Goal: Task Accomplishment & Management: Use online tool/utility

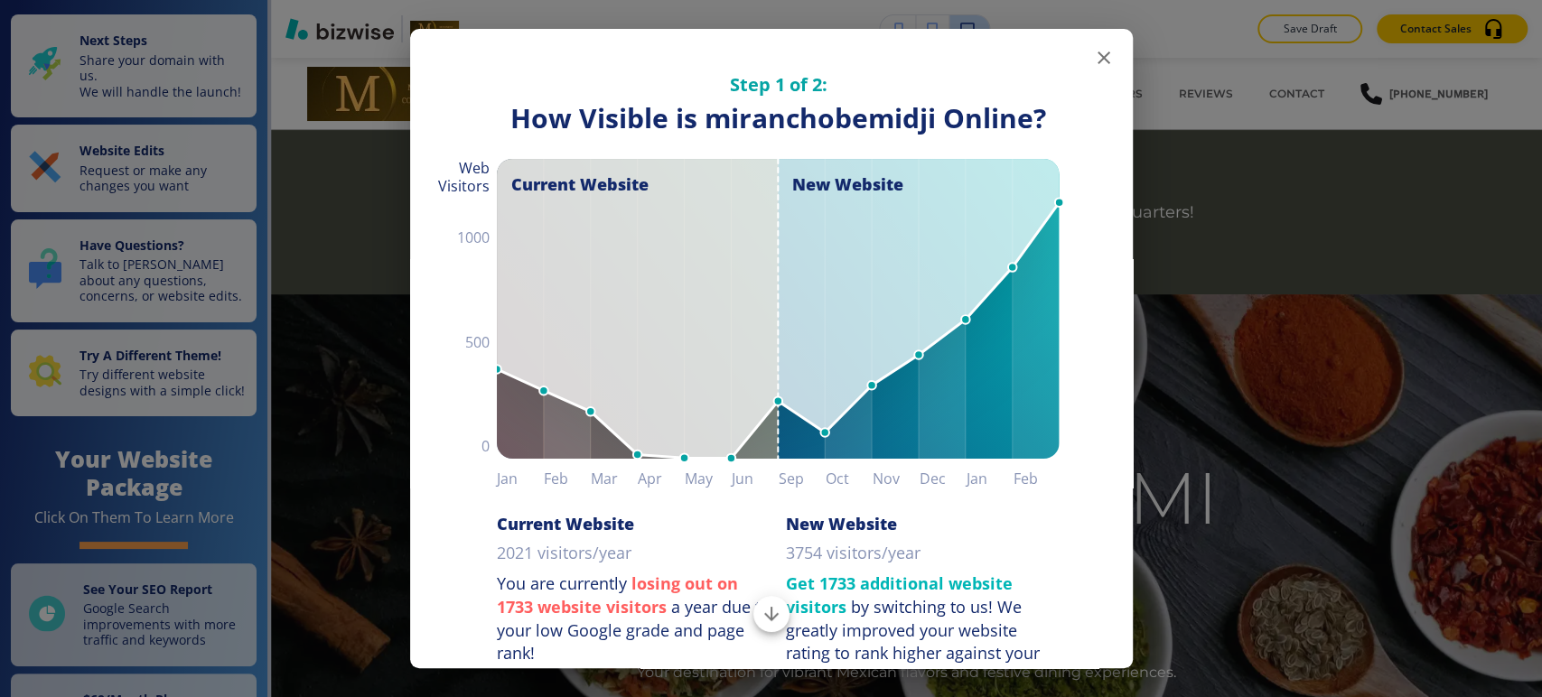
click at [1098, 61] on icon "button" at bounding box center [1104, 58] width 22 height 22
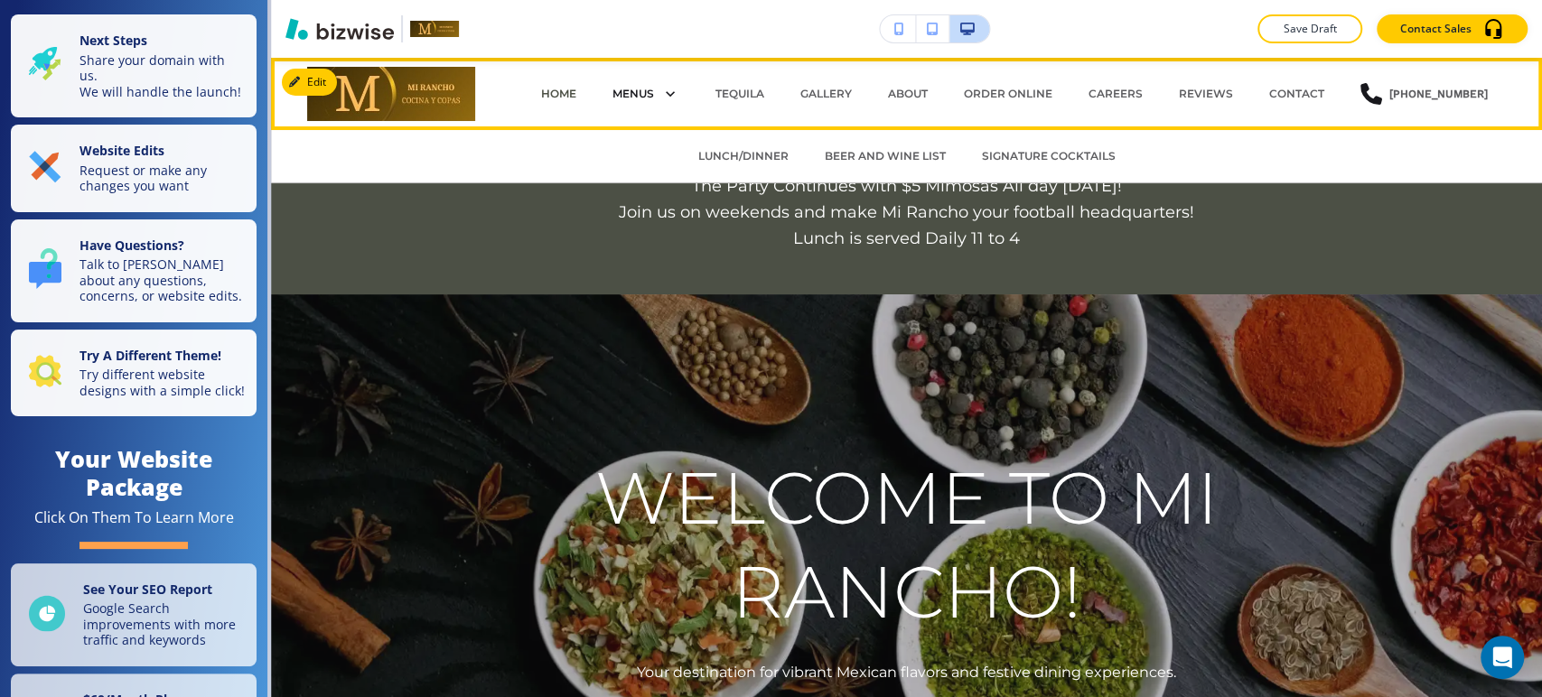
click at [636, 89] on p "MENUS" at bounding box center [633, 94] width 42 height 16
click at [732, 154] on p "LUNCH/DINNER" at bounding box center [743, 156] width 90 height 16
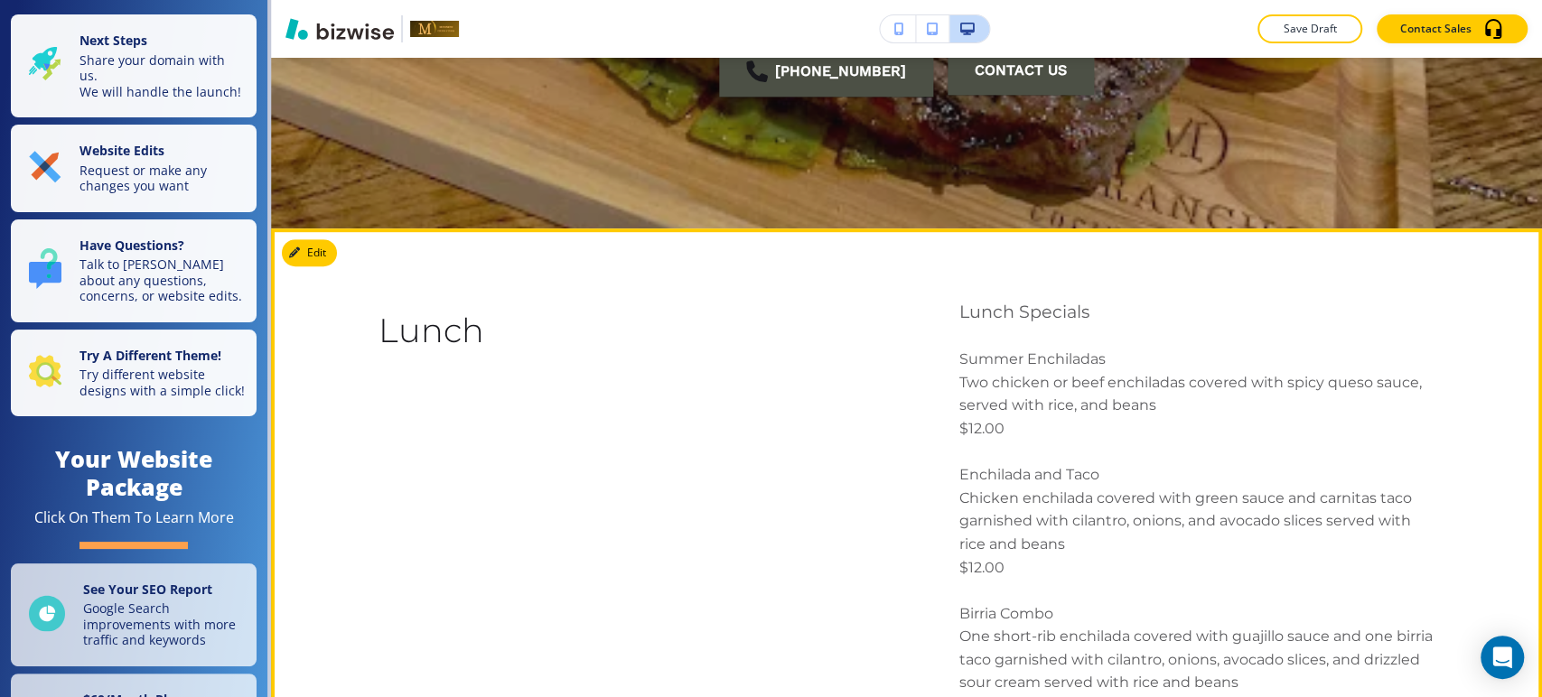
scroll to position [702, 0]
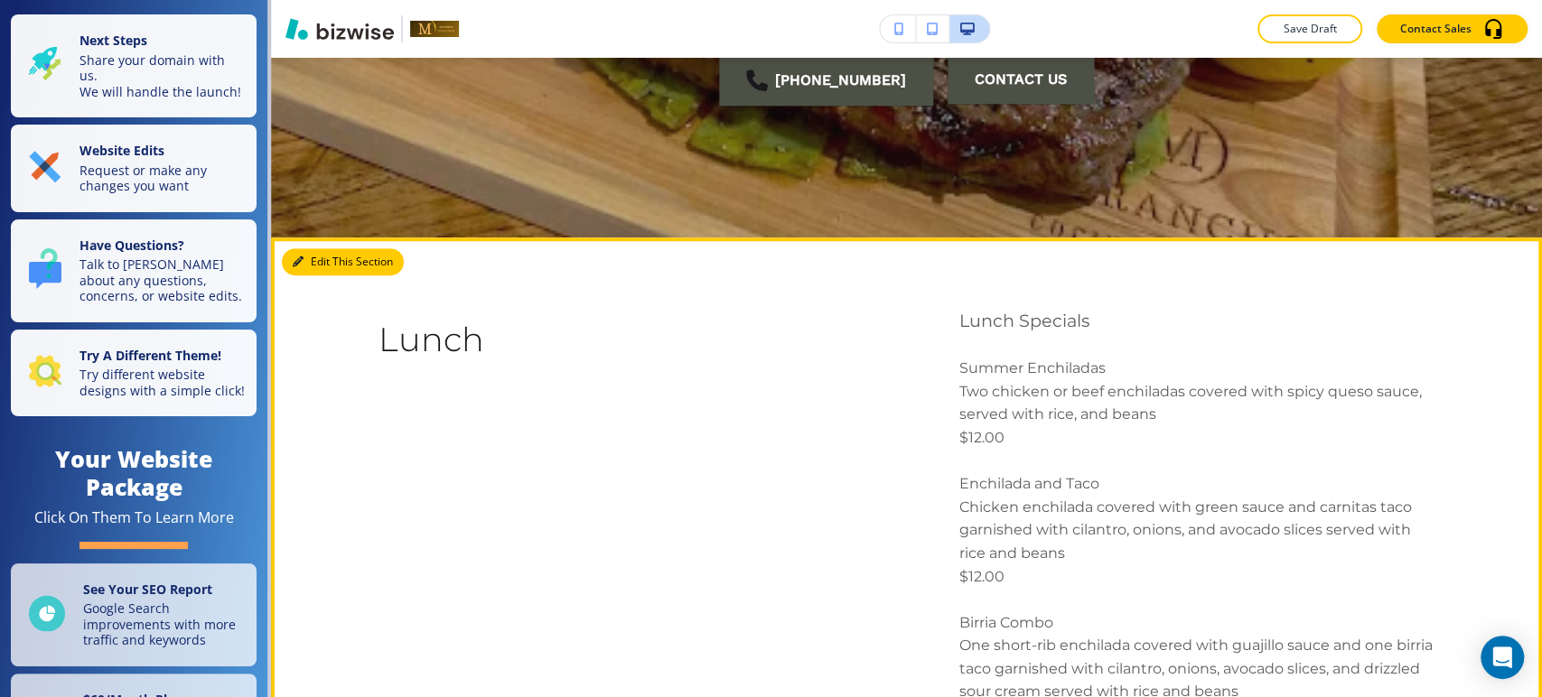
click at [325, 269] on button "Edit This Section" at bounding box center [343, 261] width 122 height 27
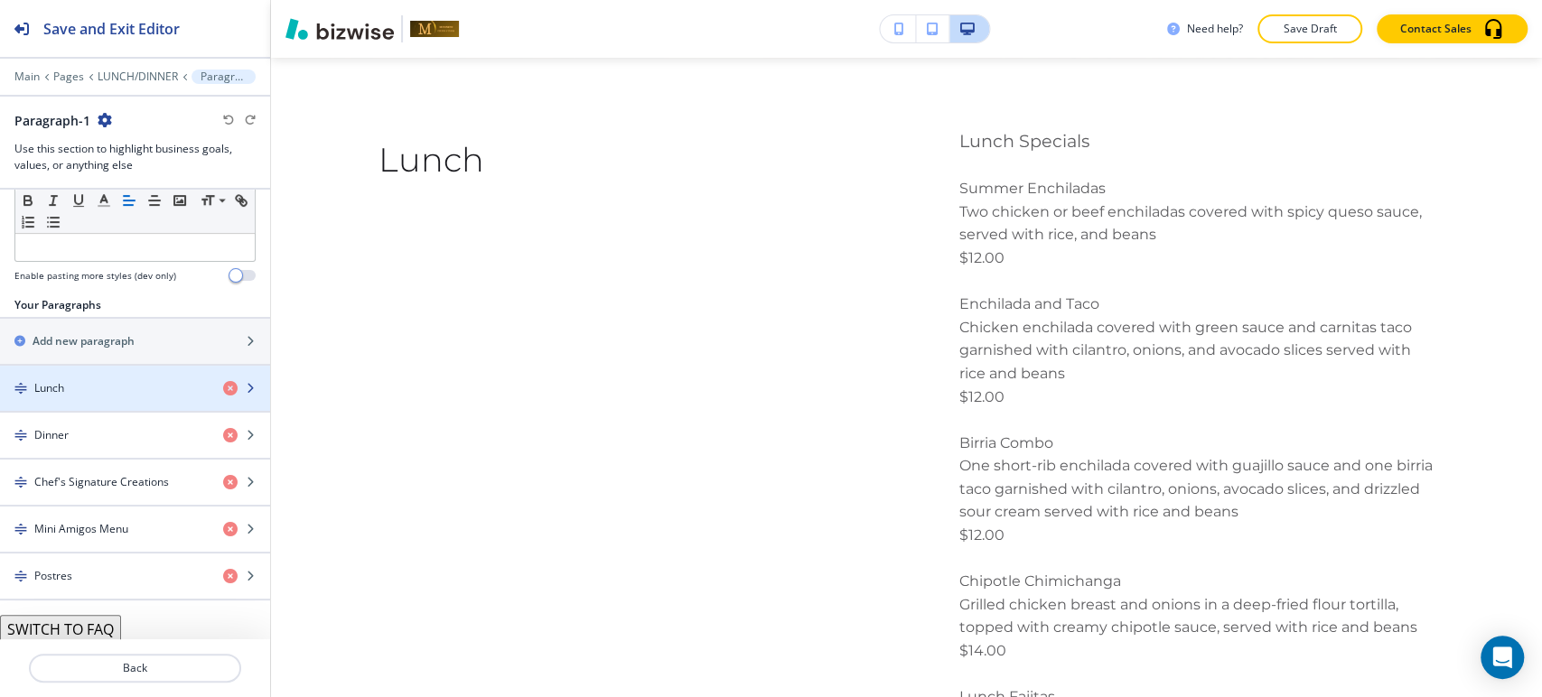
scroll to position [0, 0]
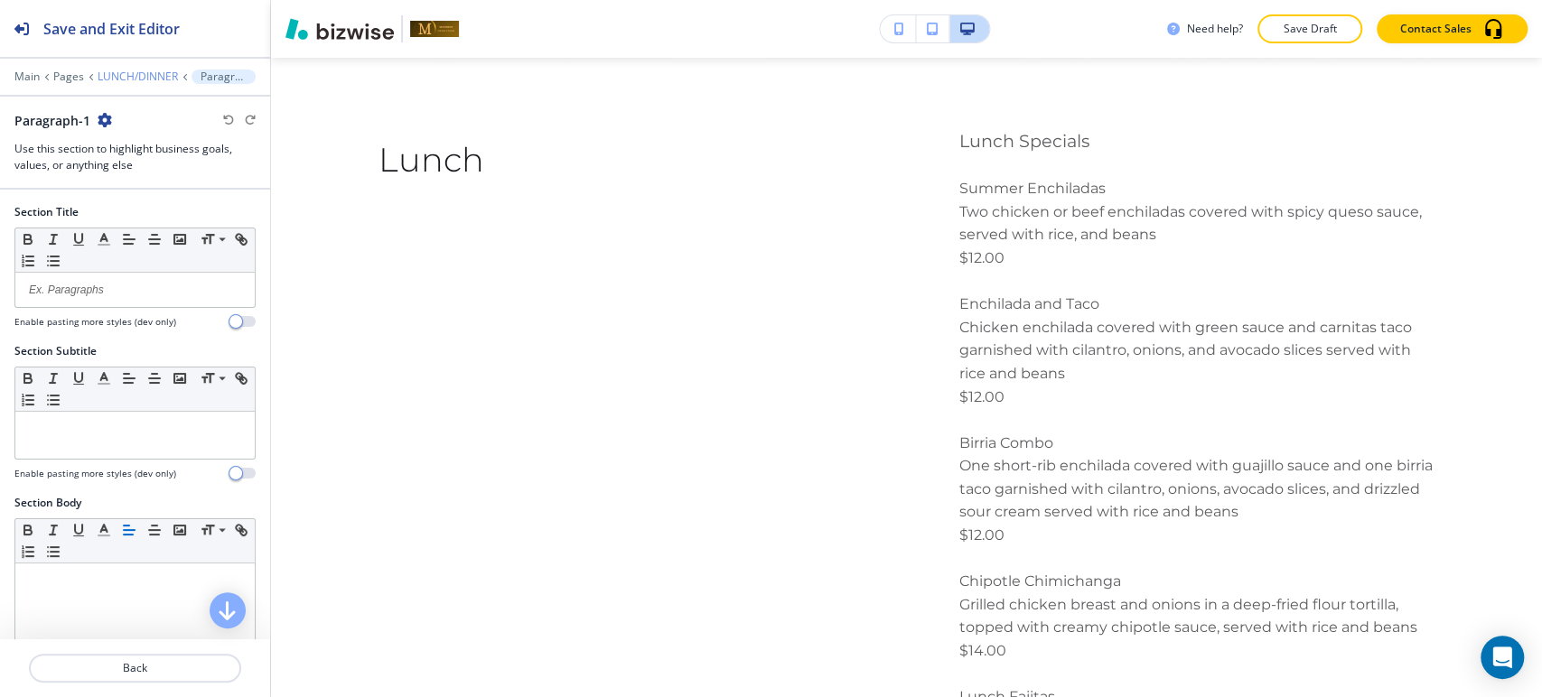
click at [145, 81] on p "LUNCH/DINNER" at bounding box center [138, 76] width 80 height 13
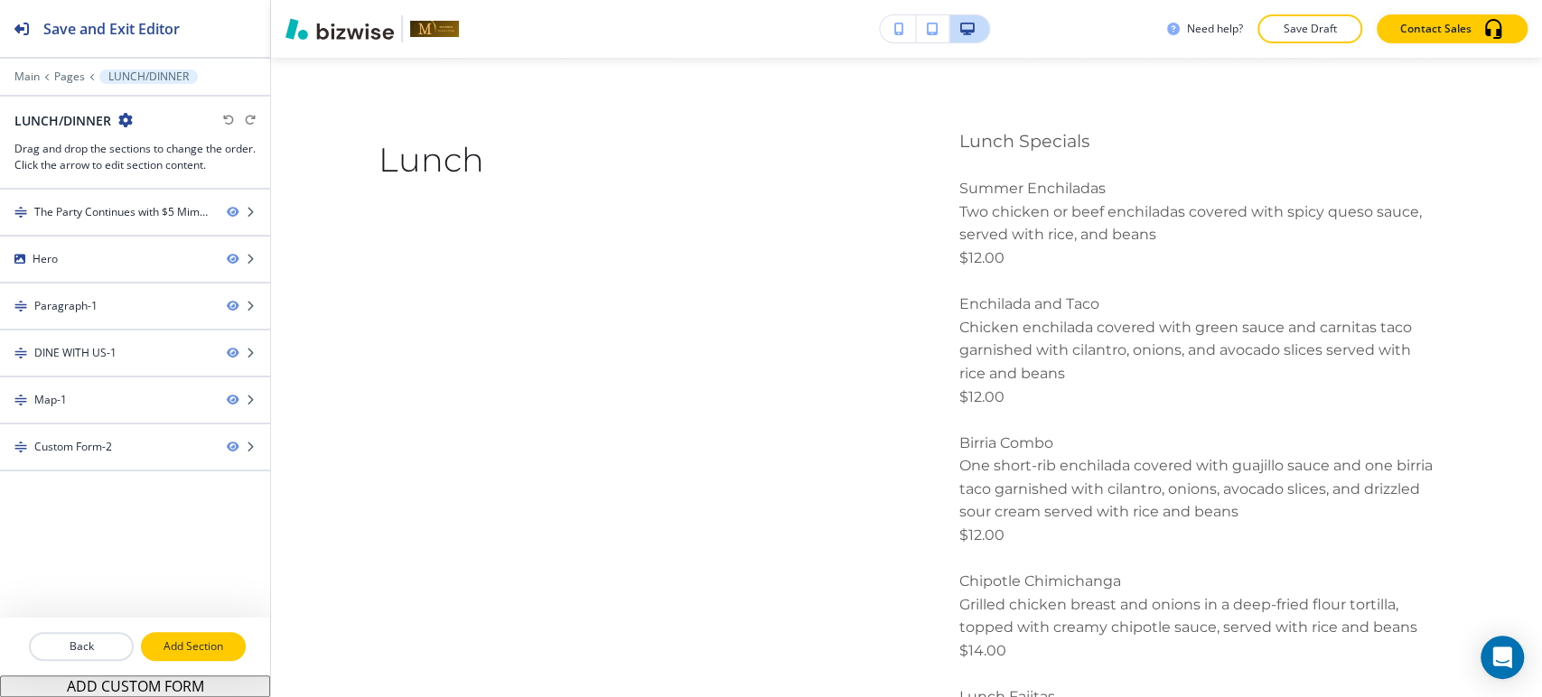
click at [194, 644] on p "Add Section" at bounding box center [193, 647] width 101 height 16
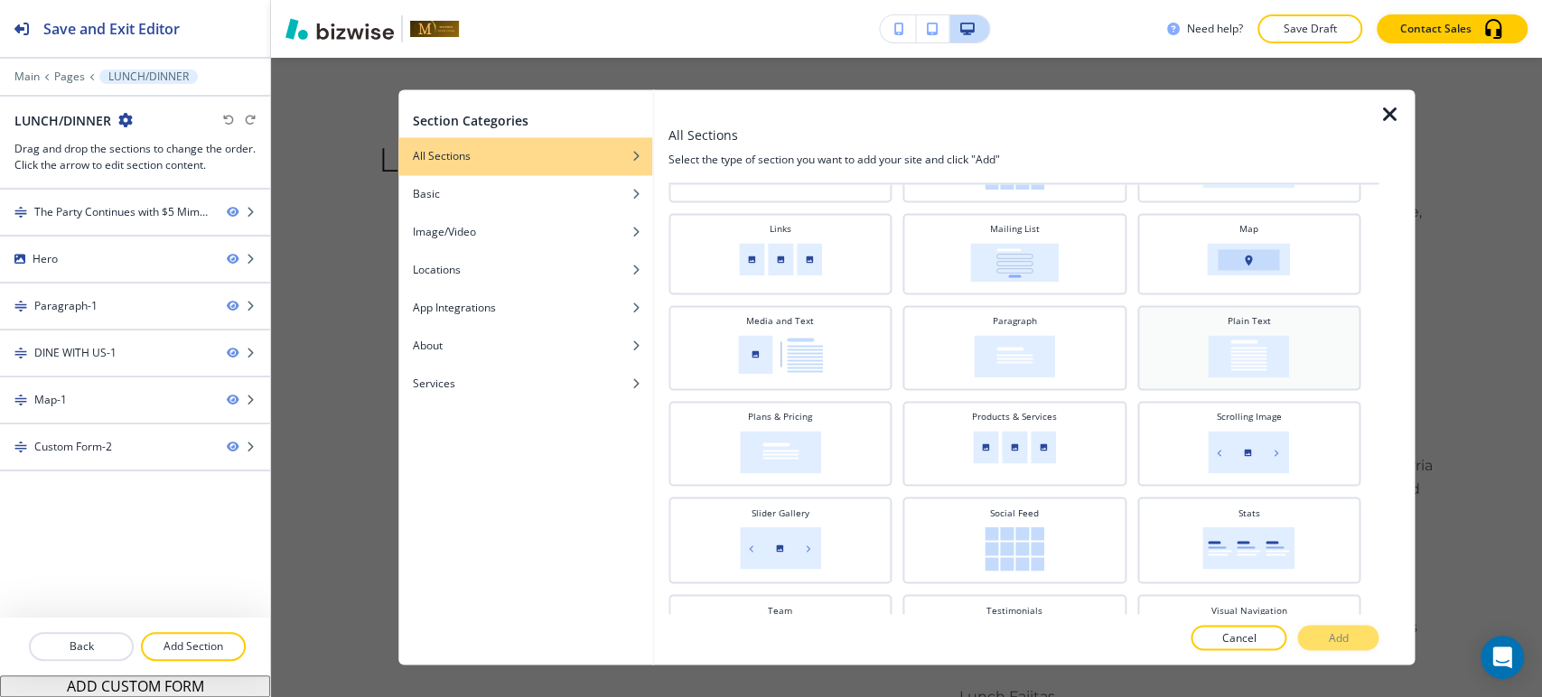
scroll to position [464, 0]
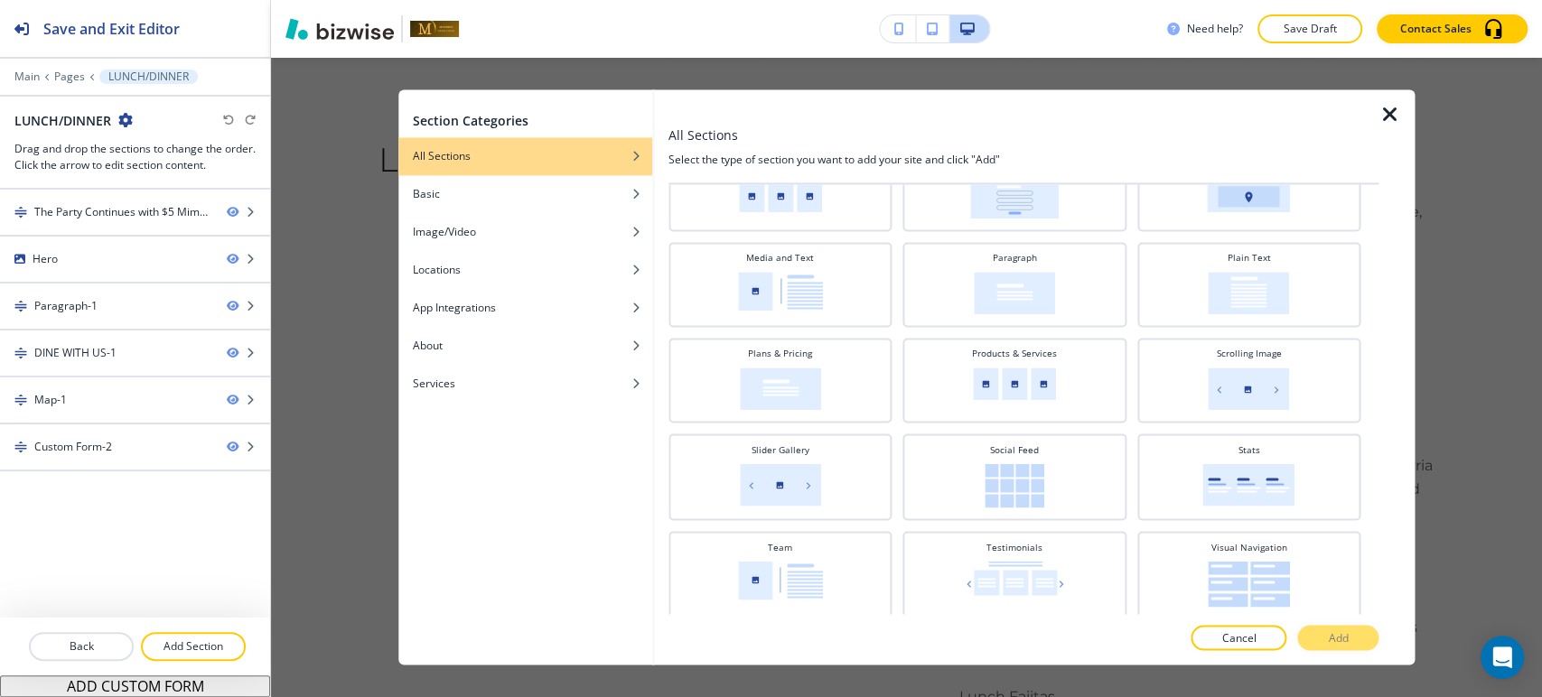
click at [1392, 126] on icon "button" at bounding box center [1389, 115] width 22 height 22
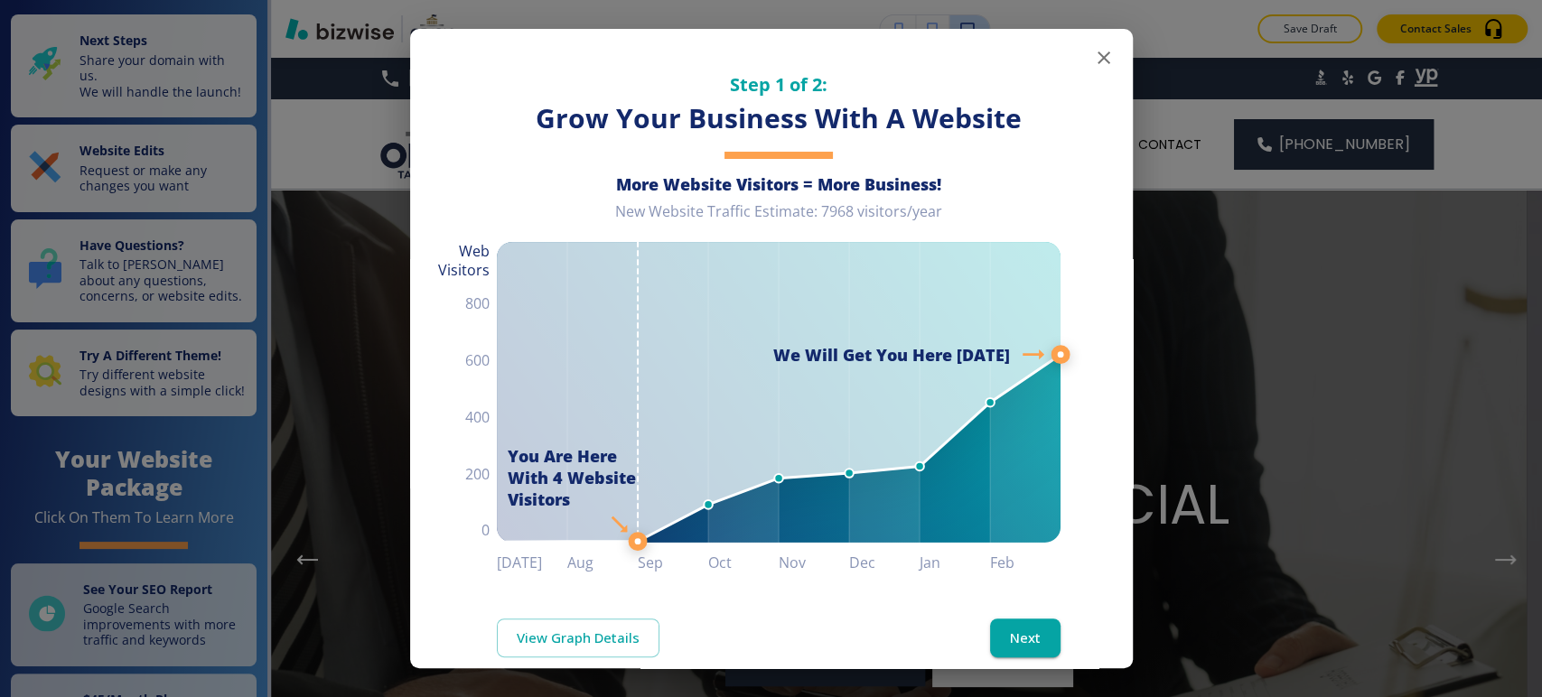
click at [1098, 56] on icon "button" at bounding box center [1104, 57] width 13 height 13
